Goal: Find specific page/section: Find specific page/section

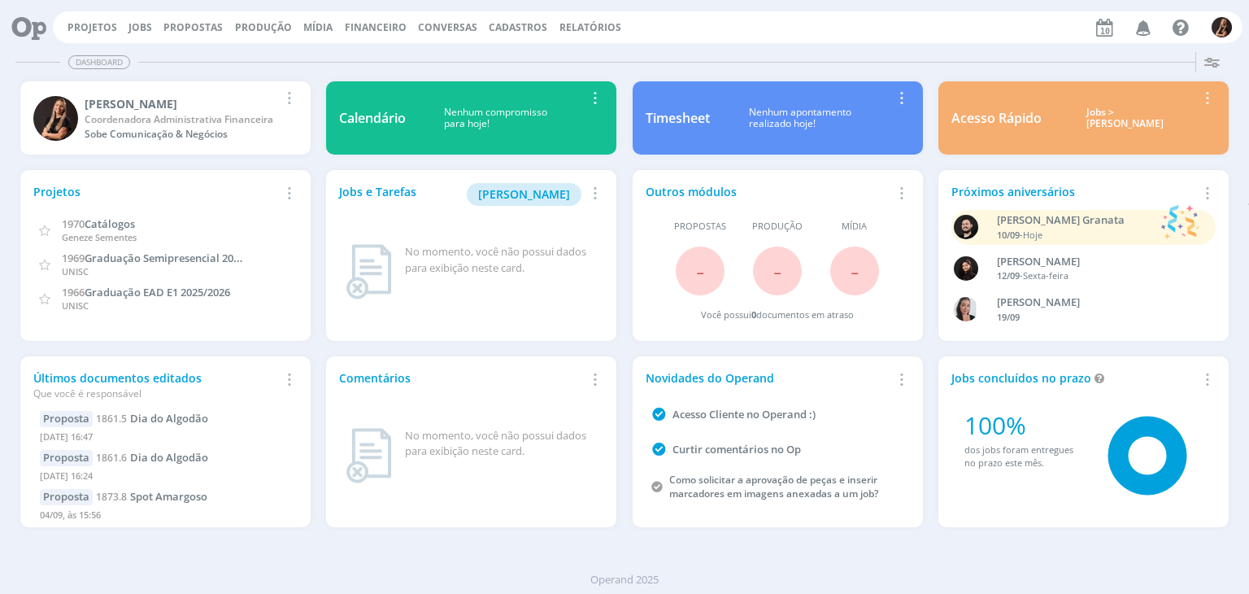
click at [378, 32] on span "Financeiro" at bounding box center [376, 27] width 62 height 14
drag, startPoint x: 357, startPoint y: 59, endPoint x: 447, endPoint y: 4, distance: 105.4
click at [359, 58] on link "Lançamentos" at bounding box center [377, 54] width 137 height 25
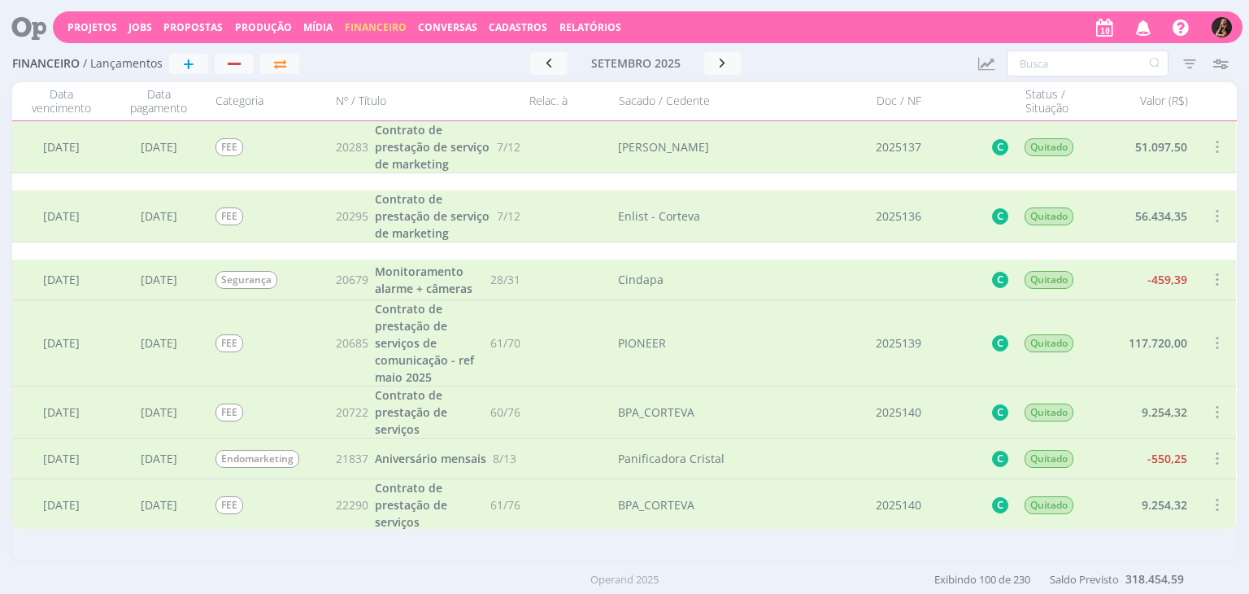
click at [512, 26] on span "Cadastros" at bounding box center [518, 27] width 59 height 14
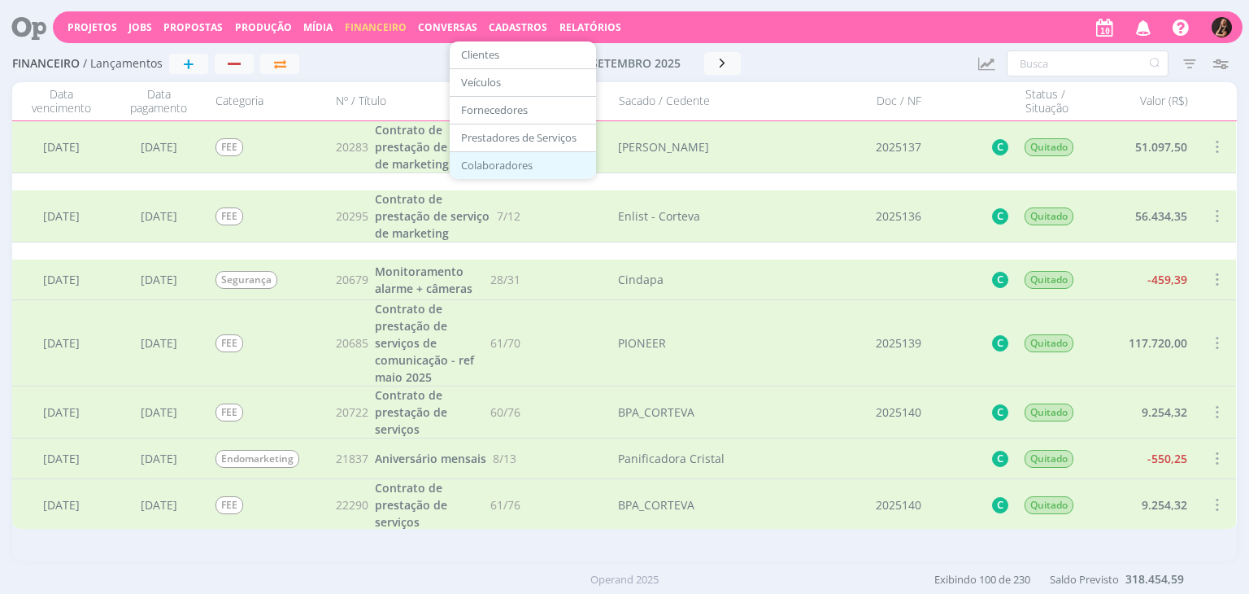
click at [478, 157] on link "Colaboradores" at bounding box center [523, 165] width 137 height 25
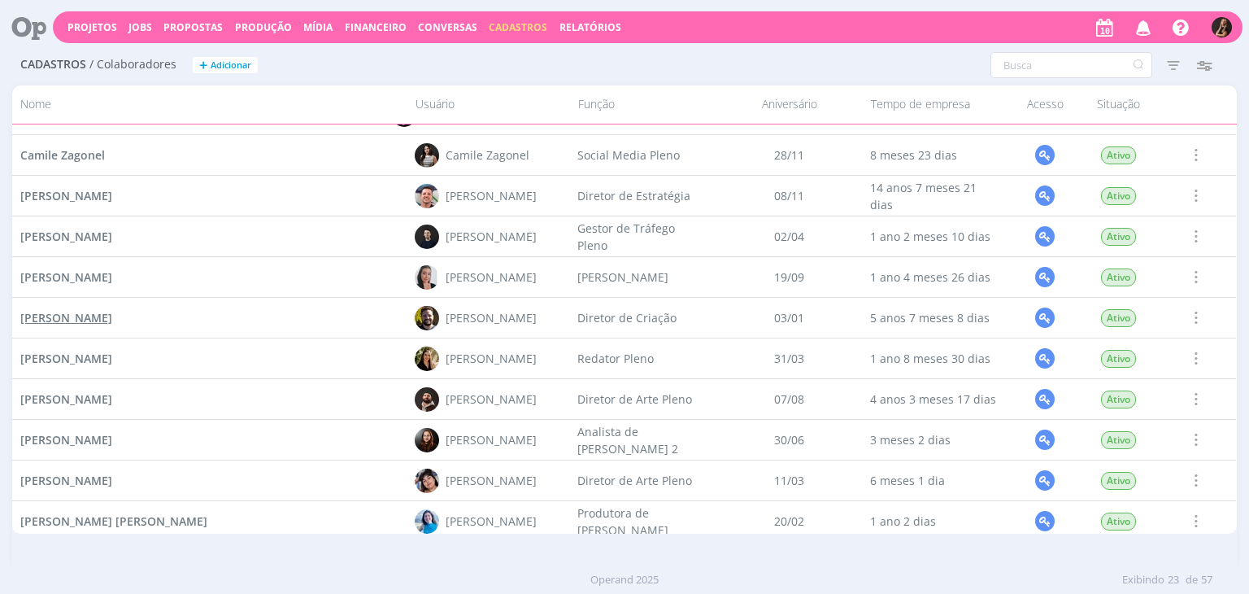
scroll to position [407, 0]
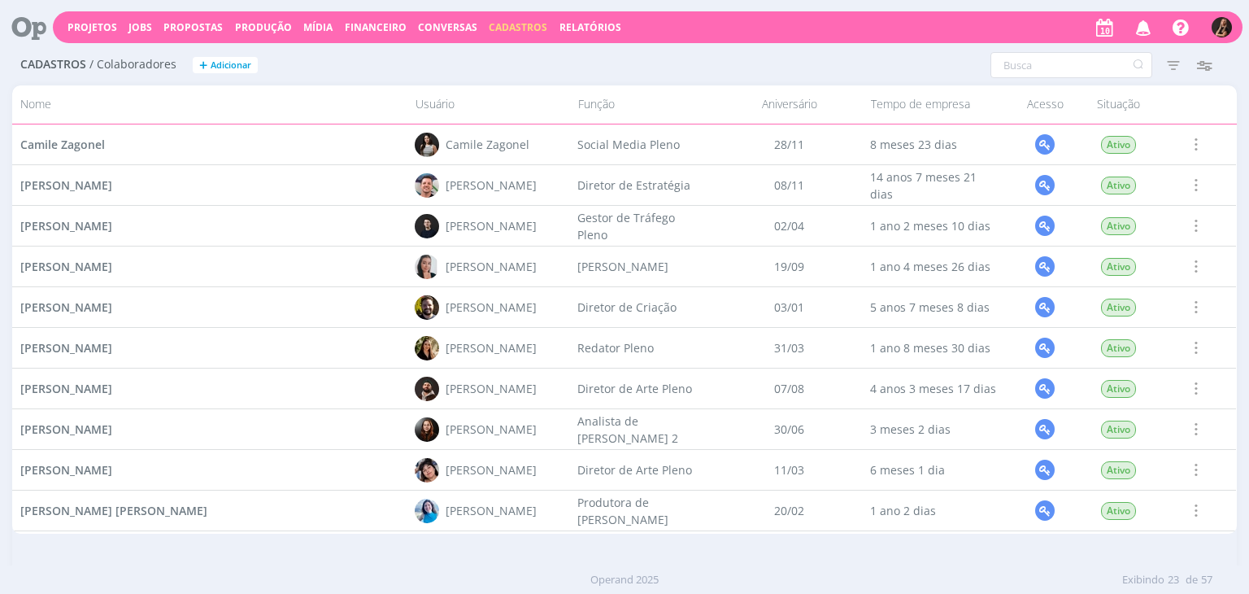
click at [366, 27] on span "Financeiro" at bounding box center [376, 27] width 62 height 14
click at [359, 50] on link "Lançamentos" at bounding box center [377, 54] width 137 height 25
